Goal: Find specific page/section: Find specific page/section

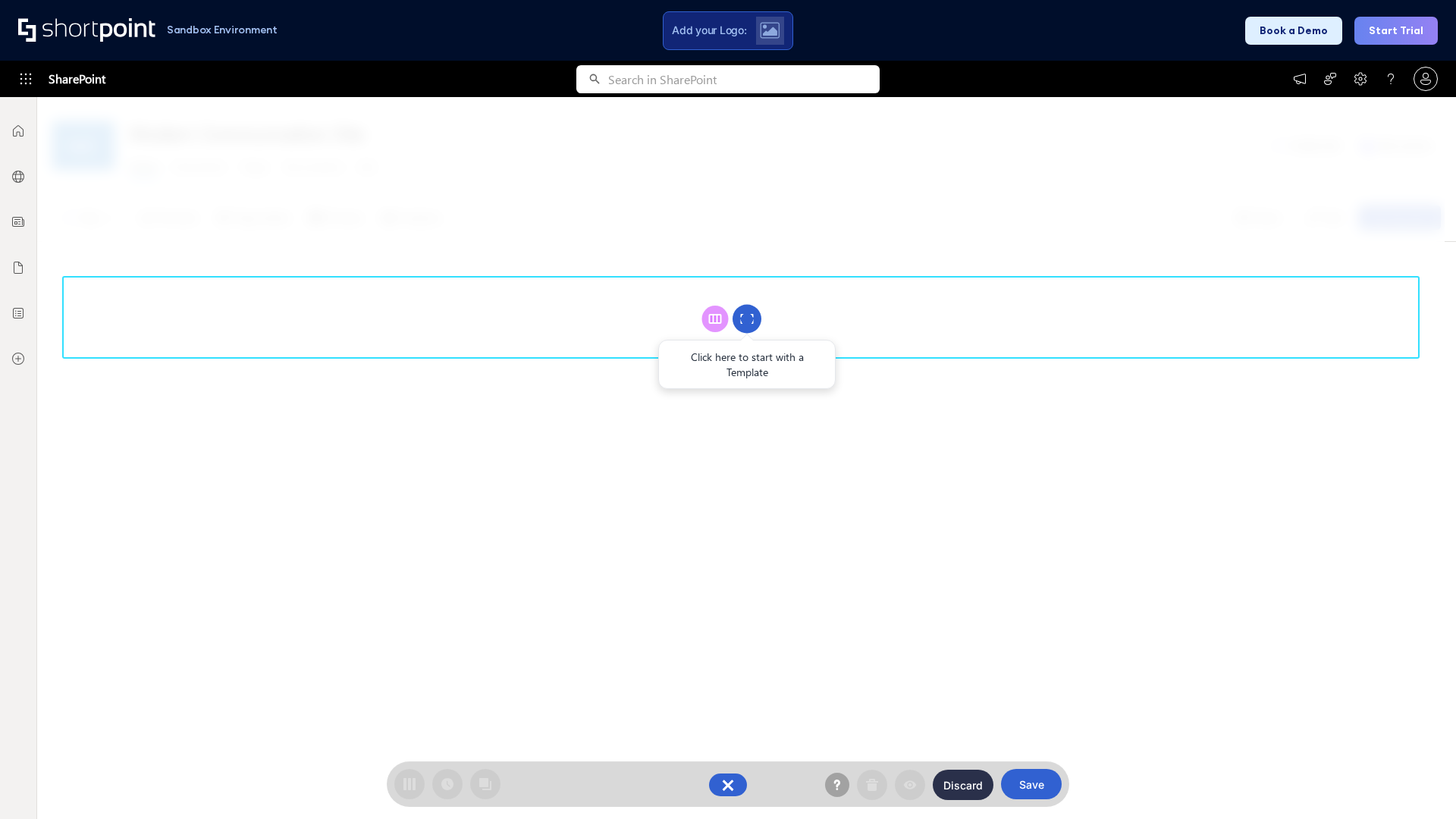
click at [747, 319] on circle at bounding box center [747, 319] width 29 height 29
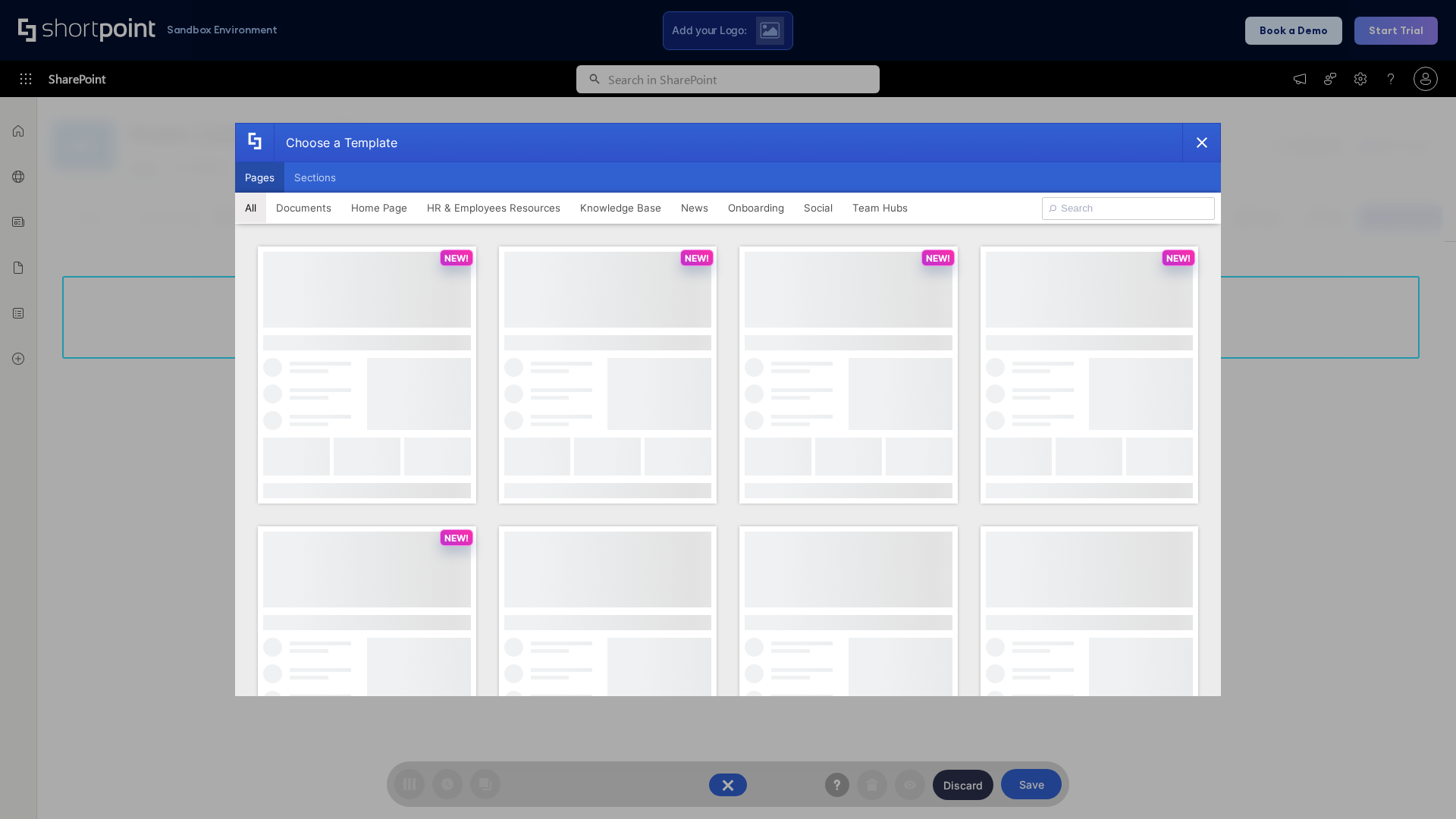
click at [260, 177] on button "Pages" at bounding box center [260, 177] width 49 height 30
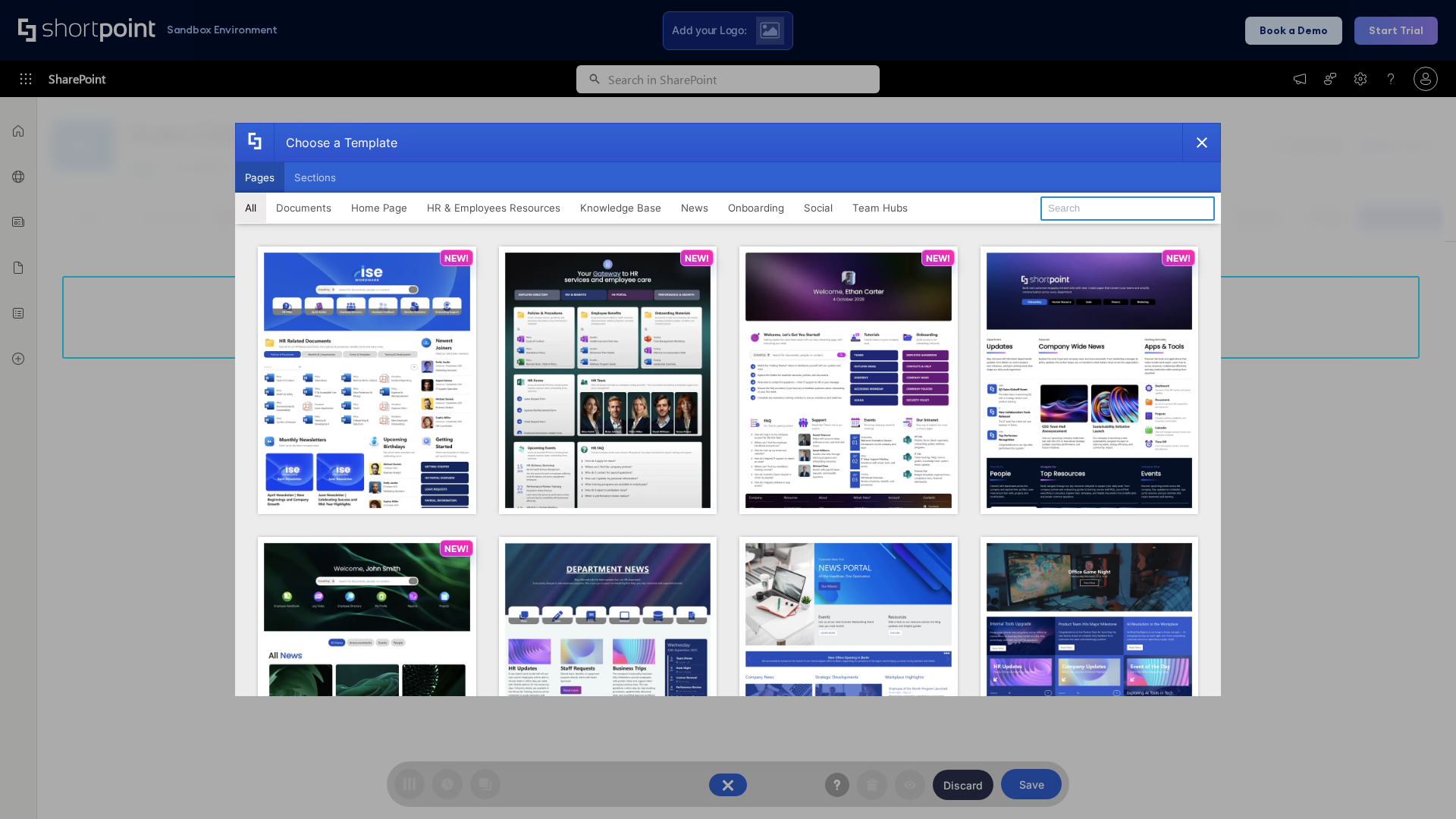
type input "Intranet Layout 4"
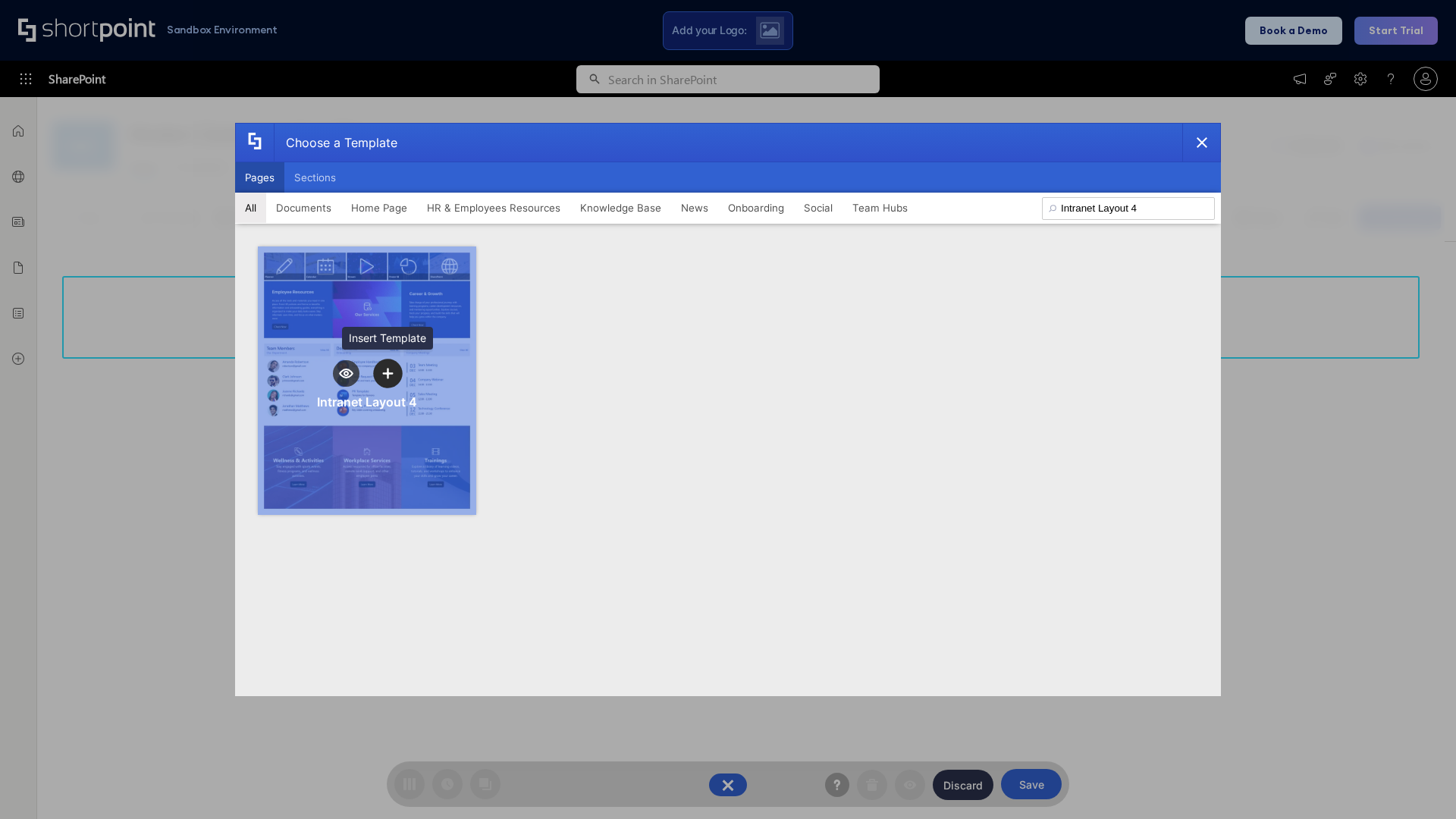
click at [388, 373] on icon "template selector" at bounding box center [387, 373] width 10 height 10
